Goal: Task Accomplishment & Management: Use online tool/utility

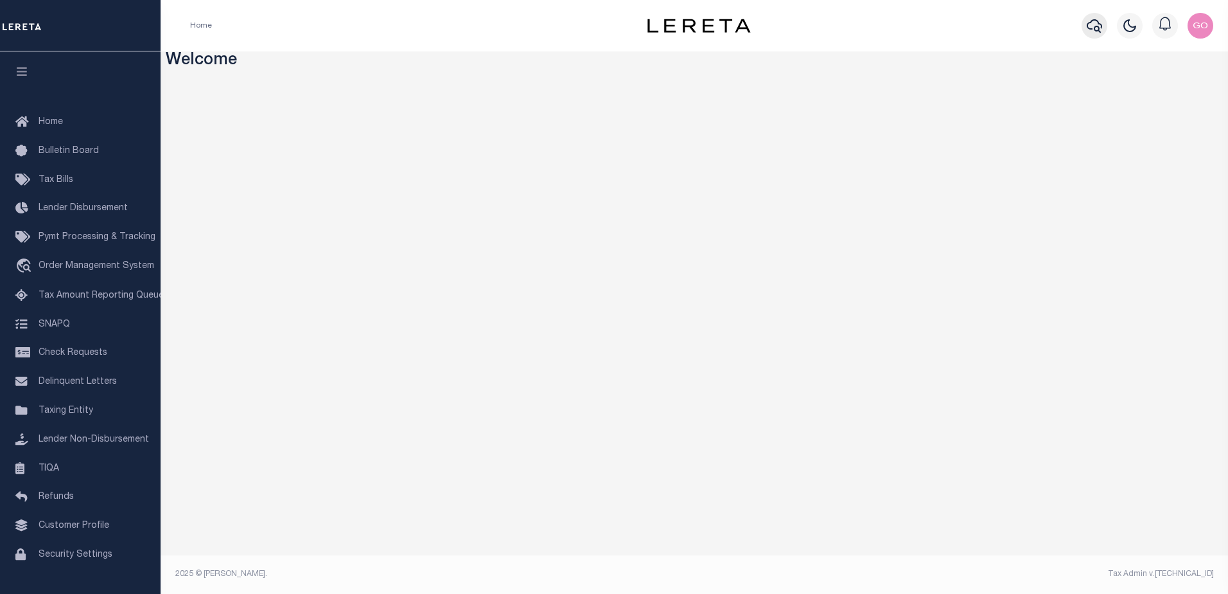
click at [1095, 26] on icon "button" at bounding box center [1094, 25] width 15 height 15
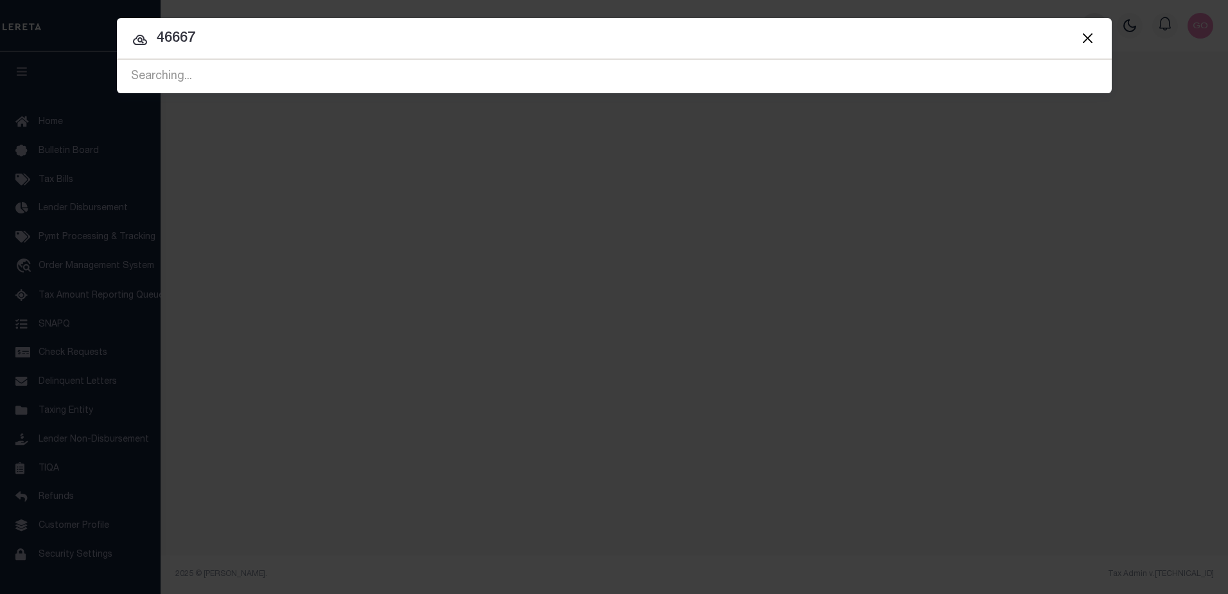
type input "46667"
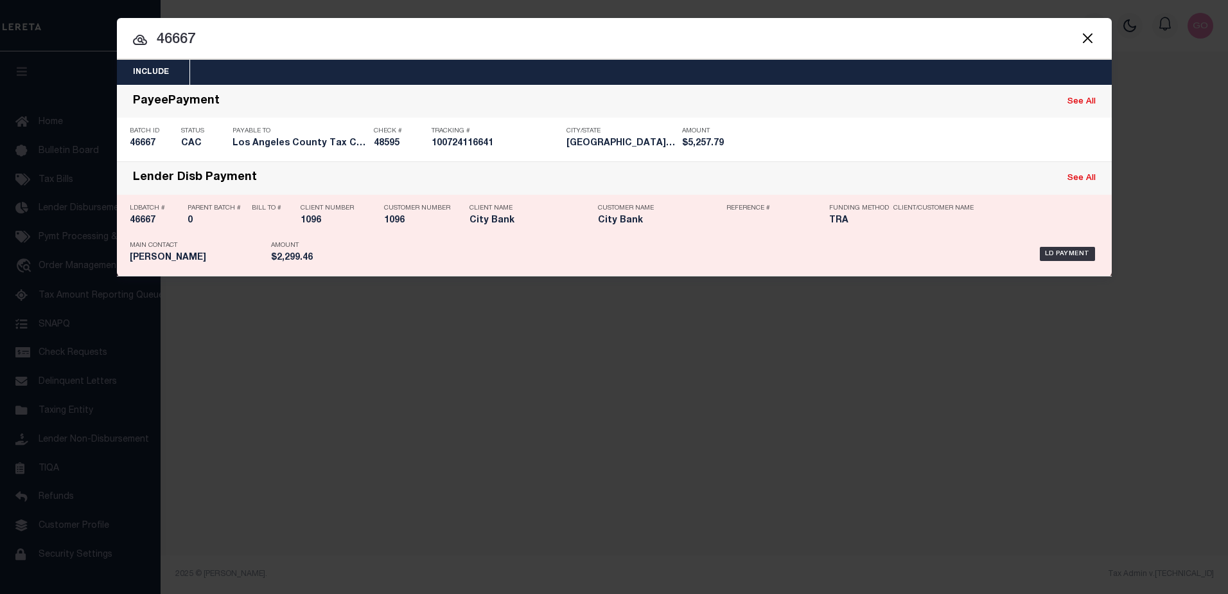
click at [141, 221] on h5 "46667" at bounding box center [155, 220] width 51 height 11
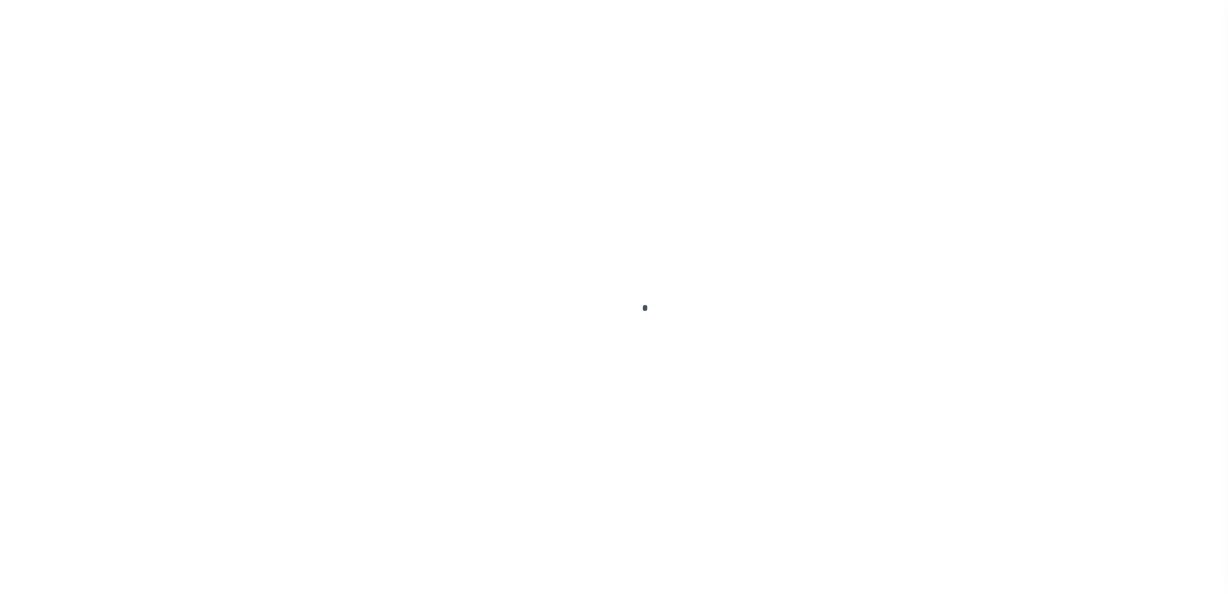
type input "$0.00"
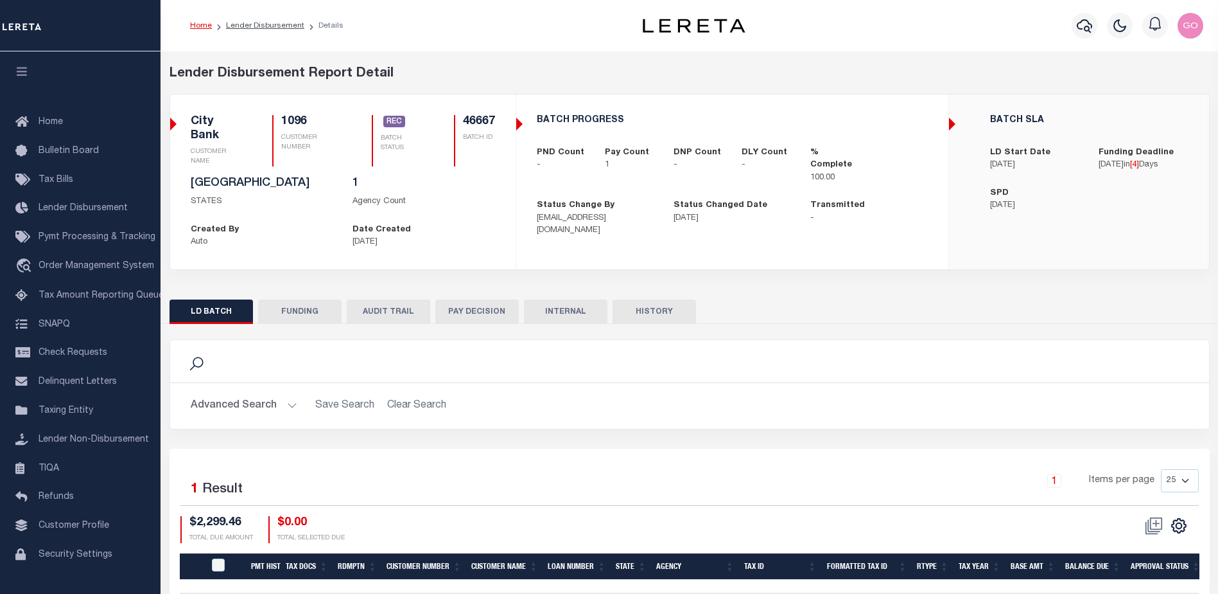
click at [300, 306] on button "FUNDING" at bounding box center [300, 311] width 84 height 24
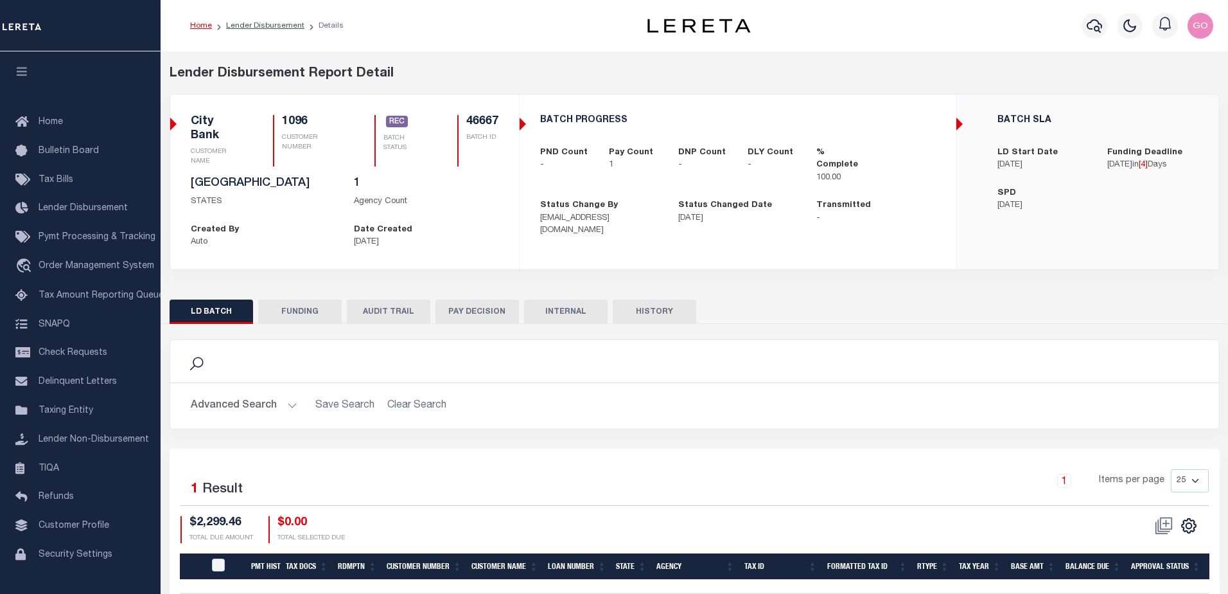
type input "$2,299.46"
type input "$0"
type input "[DATE]"
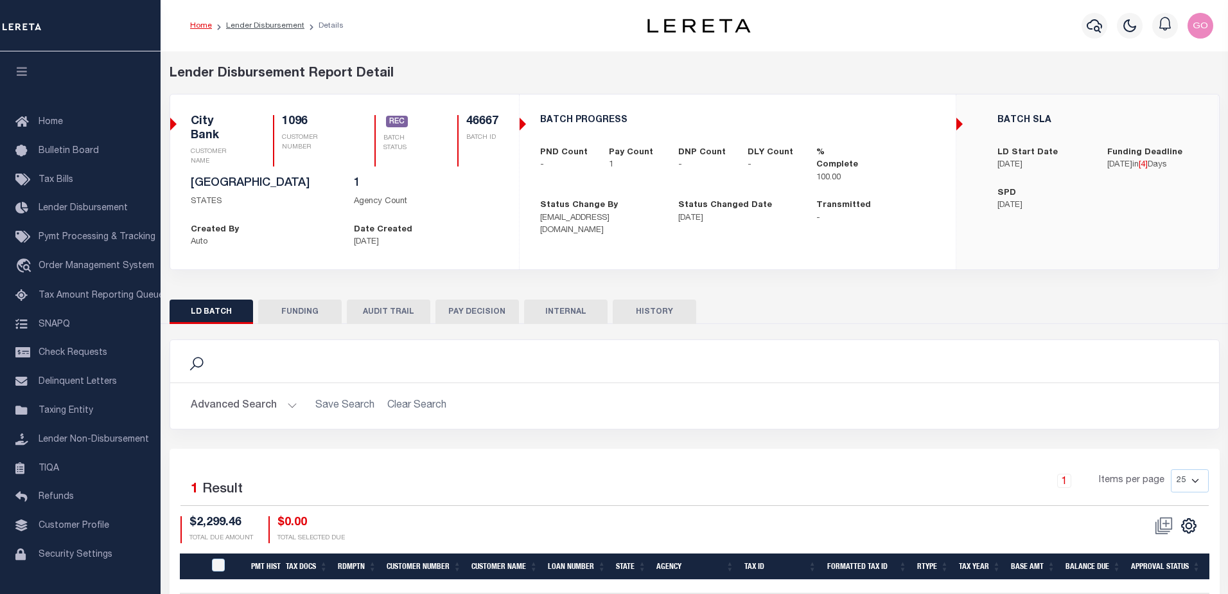
type input "20251010MMQFMP2700355210101535FT03"
type input "[DATE]"
select select "100"
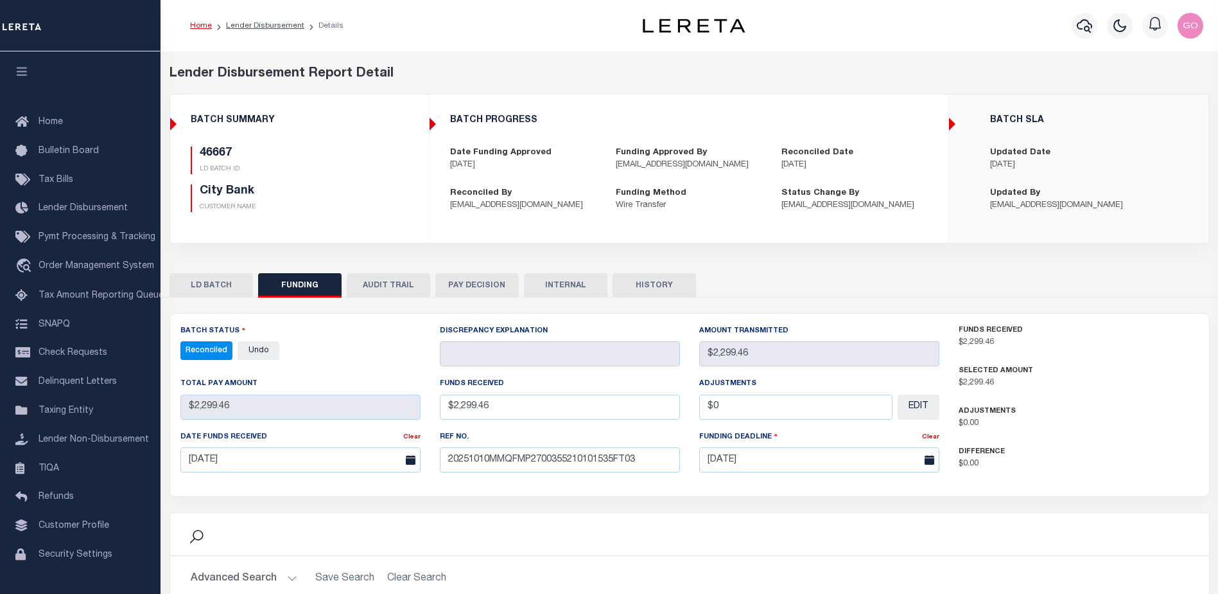
select select "100"
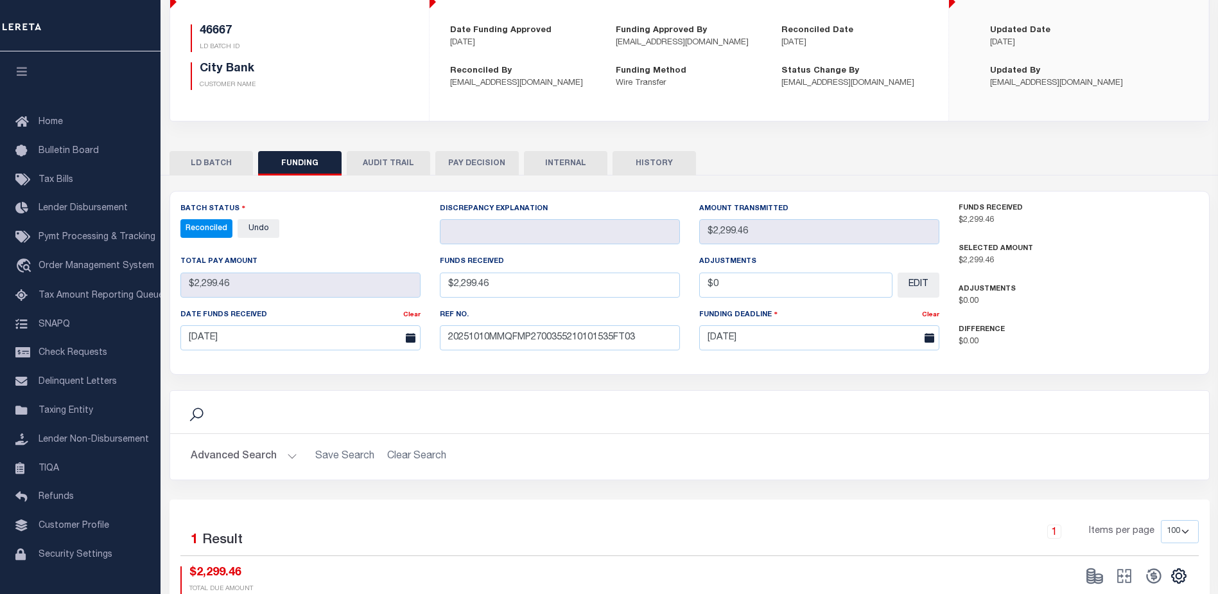
scroll to position [128, 0]
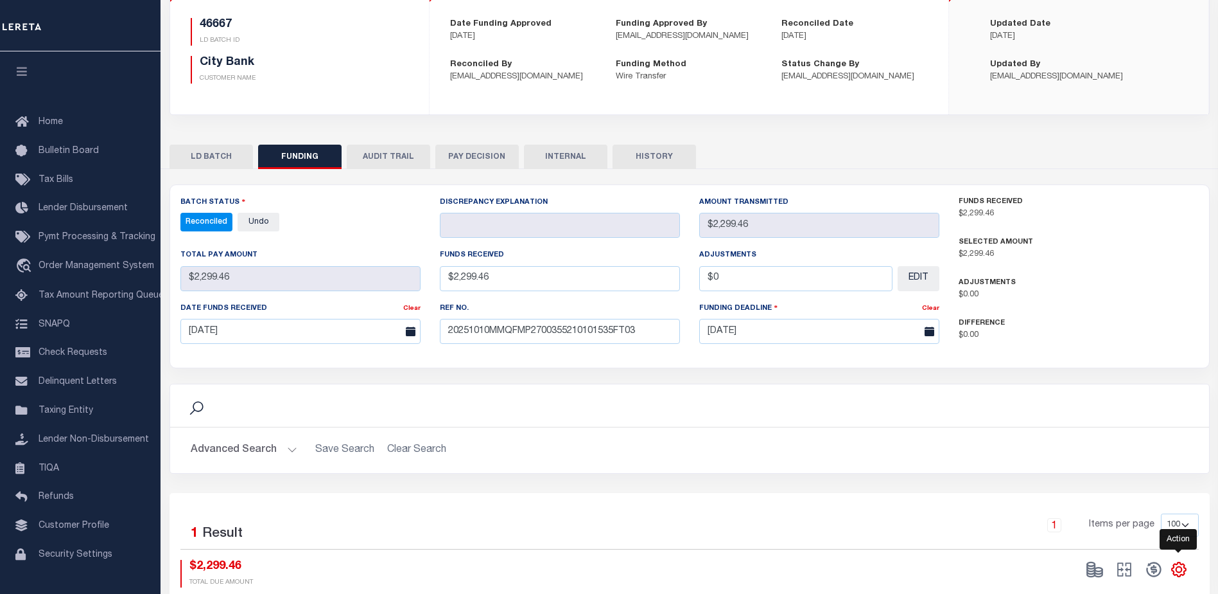
click at [1180, 568] on icon "" at bounding box center [1179, 570] width 6 height 6
click at [1109, 400] on link "CSV" at bounding box center [1126, 397] width 125 height 25
click at [905, 514] on div "1 Items per page 10 25 50 100" at bounding box center [819, 529] width 759 height 33
